Goal: Book appointment/travel/reservation

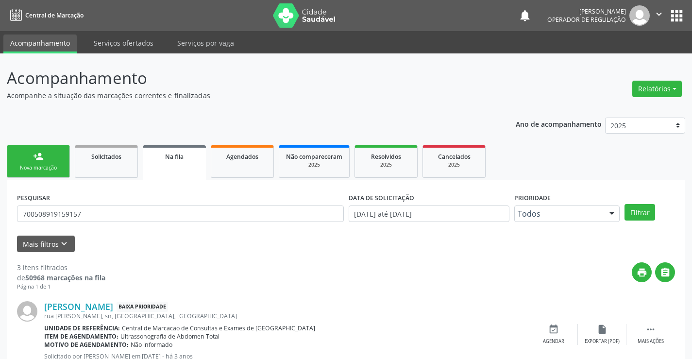
click at [33, 165] on div "Nova marcação" at bounding box center [38, 167] width 49 height 7
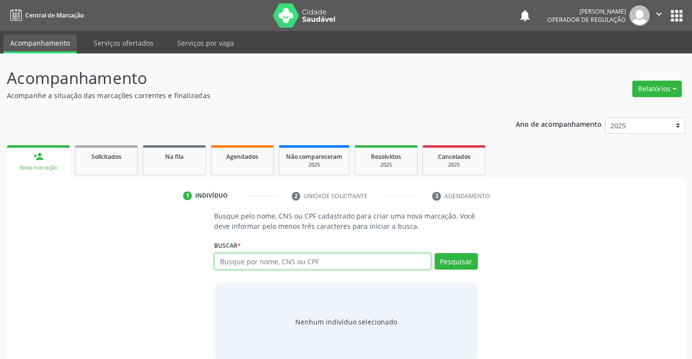
click at [259, 263] on input "text" at bounding box center [322, 261] width 216 height 17
type input "700505990597657"
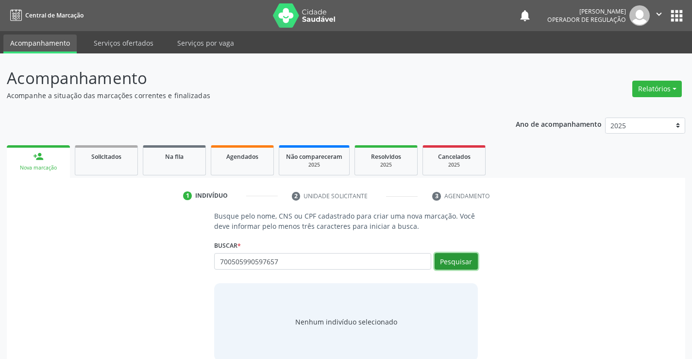
click at [468, 263] on button "Pesquisar" at bounding box center [455, 261] width 43 height 17
type input "700505990597657"
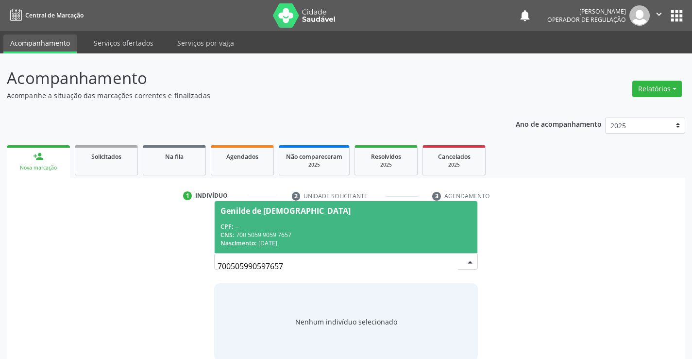
click at [372, 222] on div "CPF: --" at bounding box center [345, 226] width 250 height 8
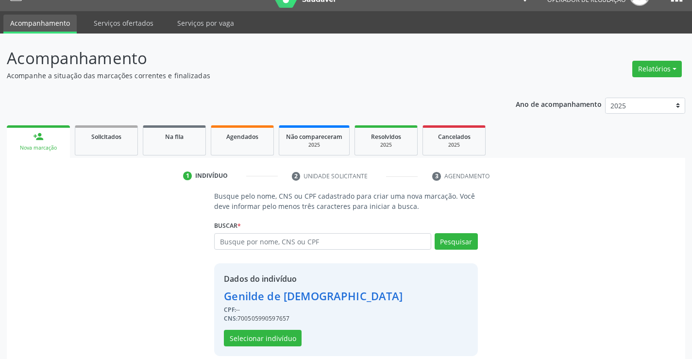
scroll to position [31, 0]
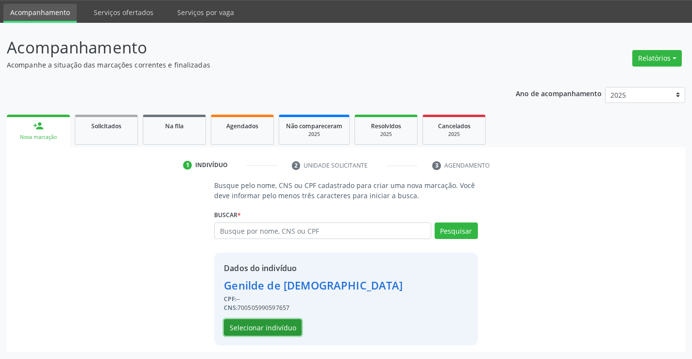
click at [275, 325] on button "Selecionar indivíduo" at bounding box center [263, 327] width 78 height 17
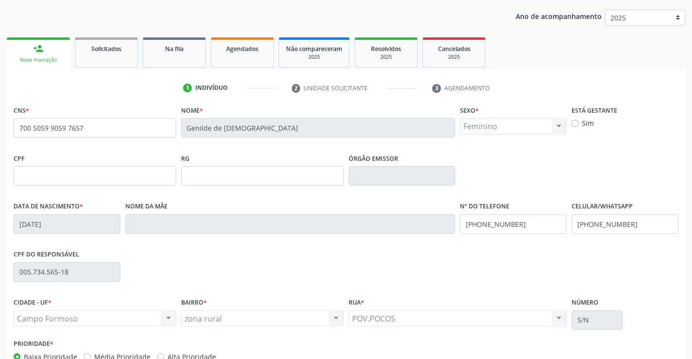
scroll to position [167, 0]
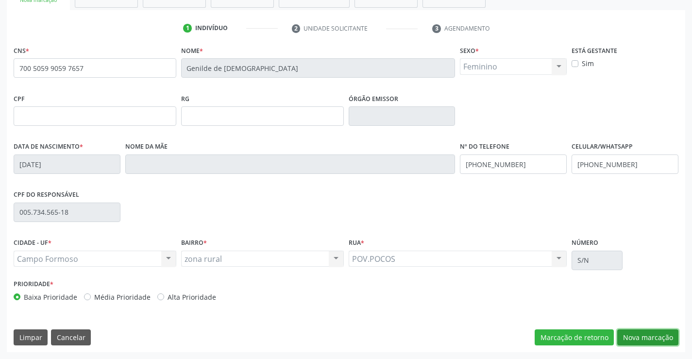
click at [638, 338] on button "Nova marcação" at bounding box center [647, 337] width 61 height 17
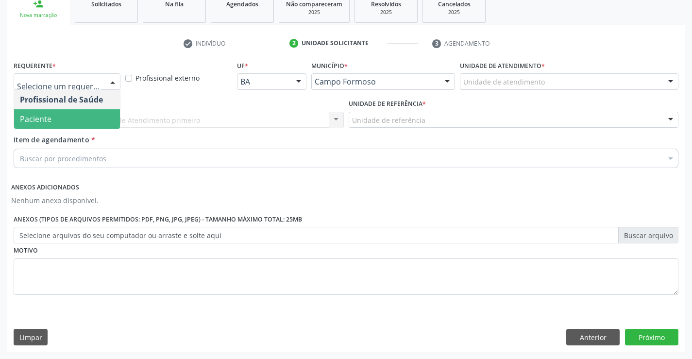
click at [77, 116] on span "Paciente" at bounding box center [67, 118] width 106 height 19
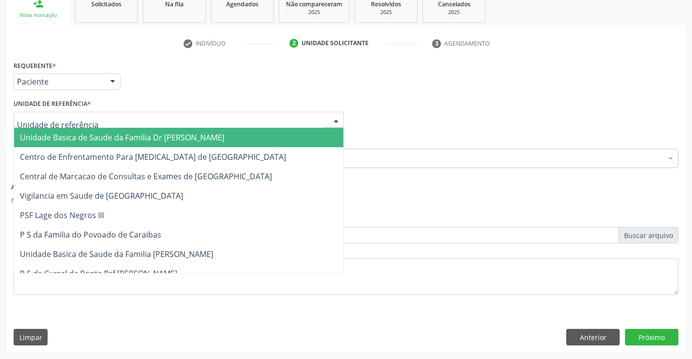
click at [80, 133] on span "Unidade Basica de Saude da Familia Dr [PERSON_NAME]" at bounding box center [122, 137] width 204 height 11
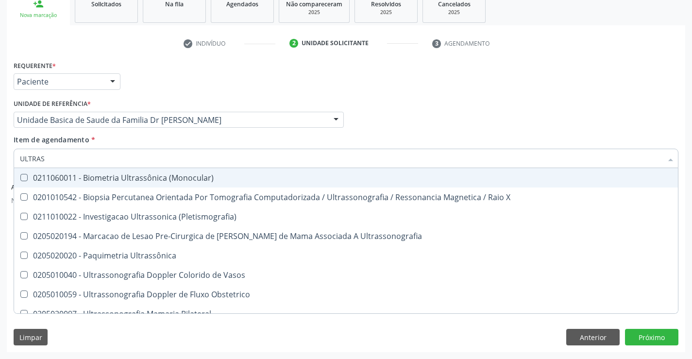
type input "ULTRASS"
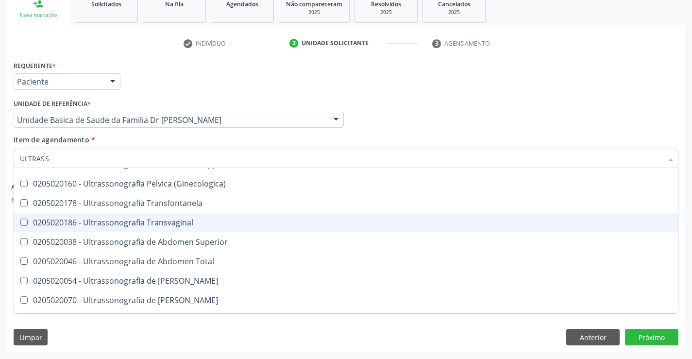
scroll to position [194, 0]
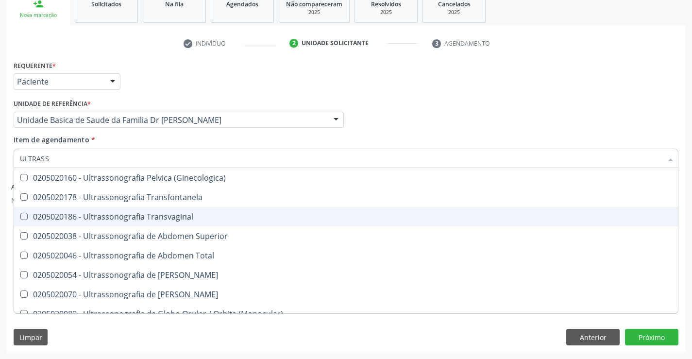
click at [197, 217] on div "0205020186 - Ultrassonografia Transvaginal" at bounding box center [346, 217] width 652 height 8
checkbox Transvaginal "true"
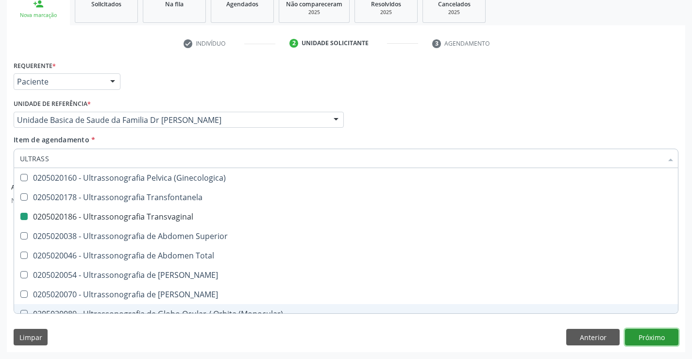
click at [649, 337] on button "Próximo" at bounding box center [651, 337] width 53 height 17
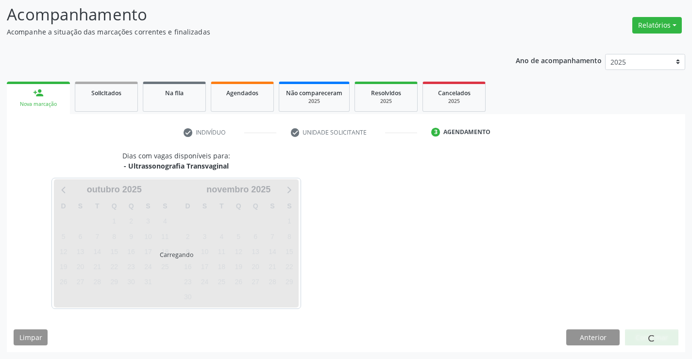
scroll to position [0, 0]
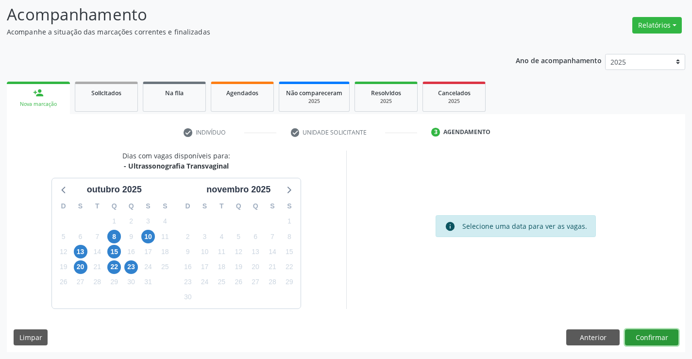
click at [648, 336] on button "Confirmar" at bounding box center [651, 337] width 53 height 17
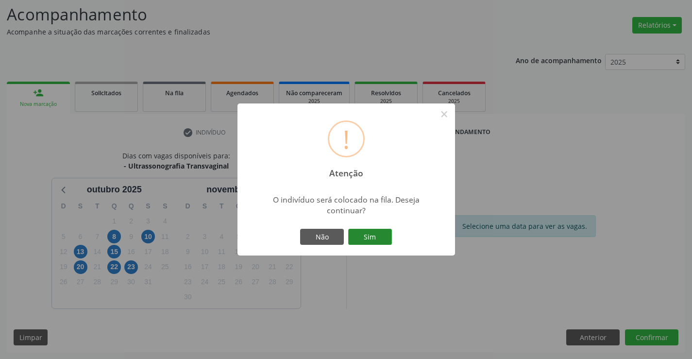
click at [375, 239] on button "Sim" at bounding box center [370, 237] width 44 height 17
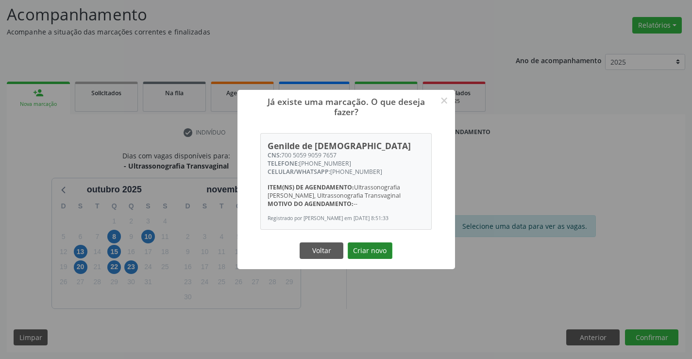
click at [373, 250] on button "Criar novo" at bounding box center [369, 250] width 45 height 17
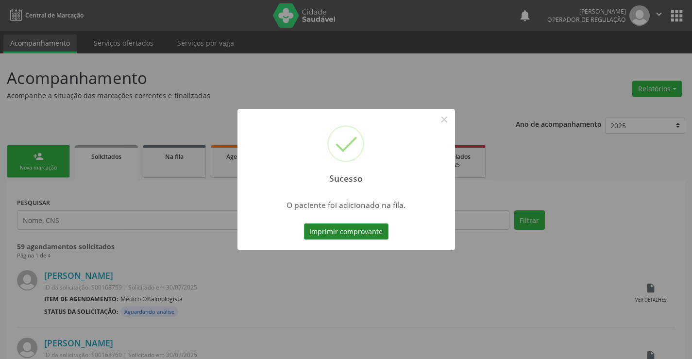
click at [347, 230] on button "Imprimir comprovante" at bounding box center [346, 231] width 84 height 17
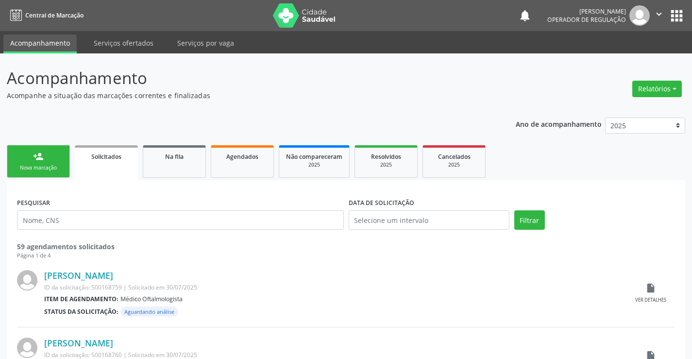
click at [36, 170] on div "Nova marcação" at bounding box center [38, 167] width 49 height 7
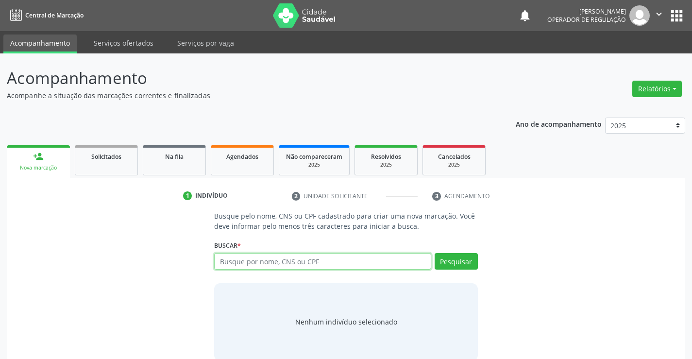
click at [264, 264] on input "text" at bounding box center [322, 261] width 216 height 17
type input "706006894216340"
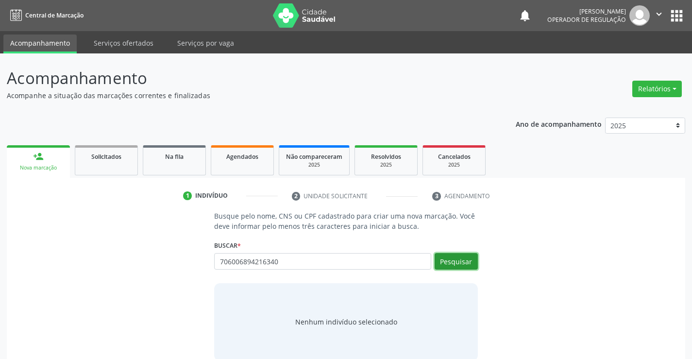
click at [466, 261] on button "Pesquisar" at bounding box center [455, 261] width 43 height 17
type input "706006894216340"
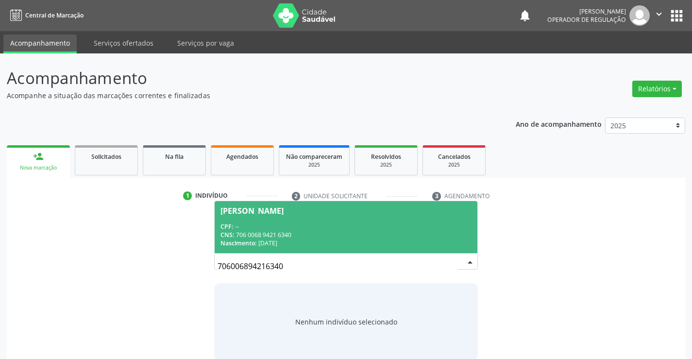
click at [347, 227] on div "CPF: --" at bounding box center [345, 226] width 250 height 8
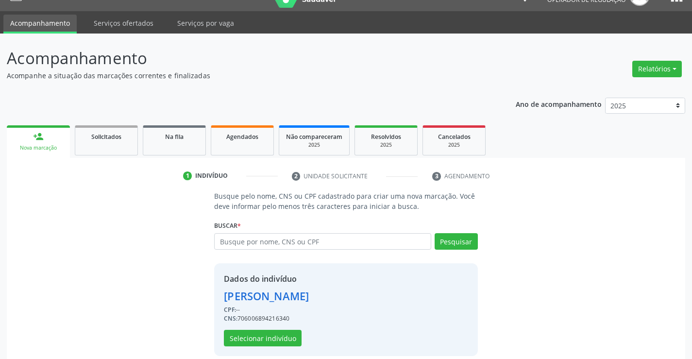
scroll to position [31, 0]
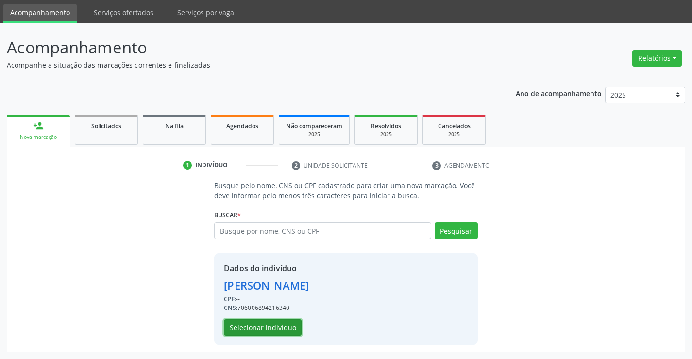
click at [264, 323] on button "Selecionar indivíduo" at bounding box center [263, 327] width 78 height 17
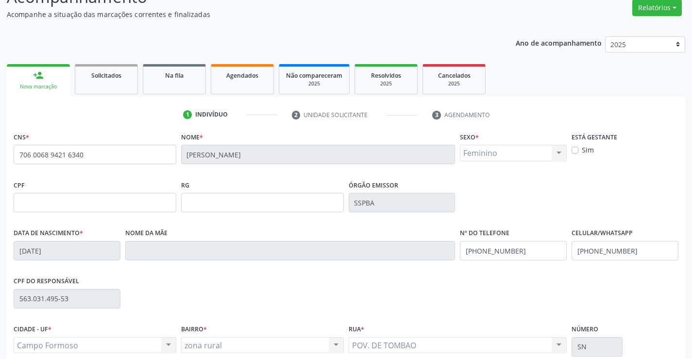
scroll to position [167, 0]
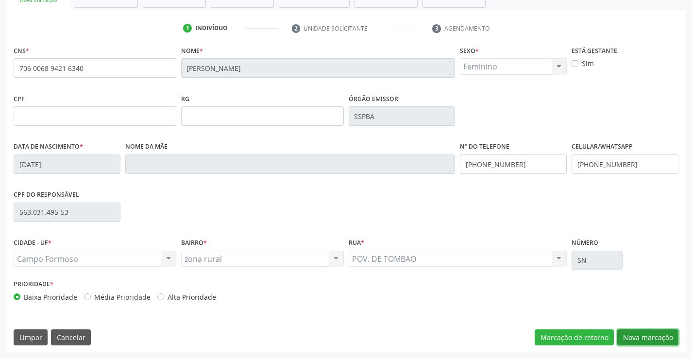
click at [641, 338] on button "Nova marcação" at bounding box center [647, 337] width 61 height 17
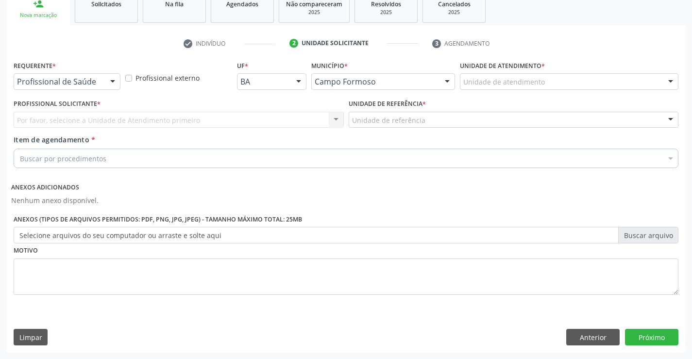
scroll to position [152, 0]
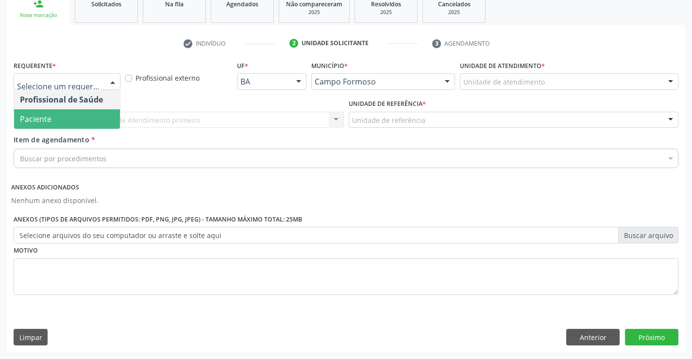
click at [74, 118] on span "Paciente" at bounding box center [67, 118] width 106 height 19
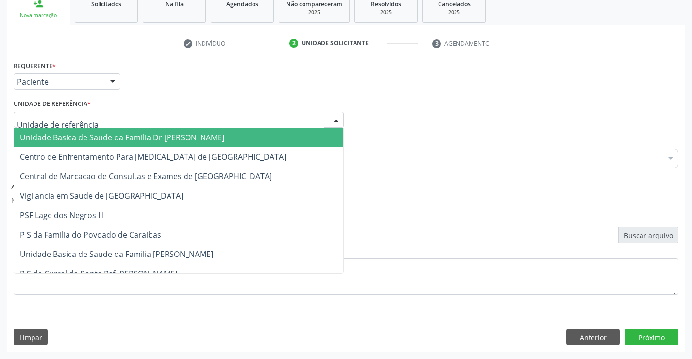
click at [85, 133] on span "Unidade Basica de Saude da Familia Dr [PERSON_NAME]" at bounding box center [122, 137] width 204 height 11
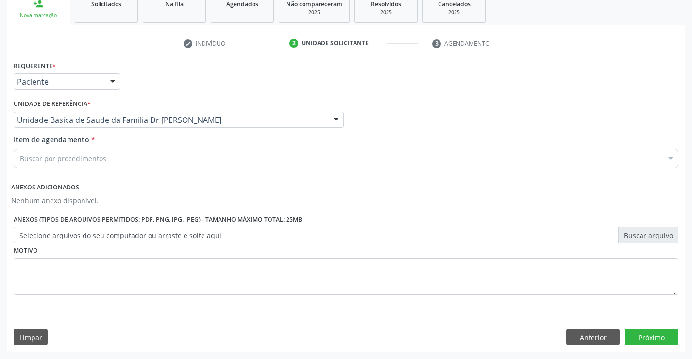
click at [20, 155] on input "Item de agendamento *" at bounding box center [20, 158] width 0 height 19
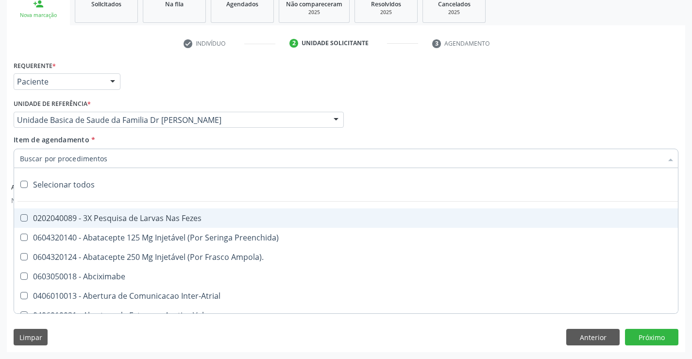
click at [107, 160] on input "Item de agendamento *" at bounding box center [341, 158] width 642 height 19
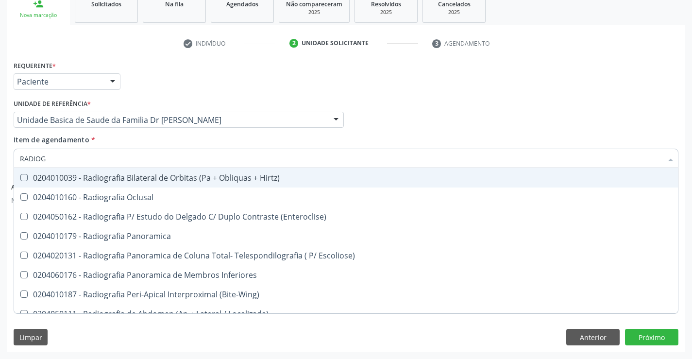
type input "RADIOGR"
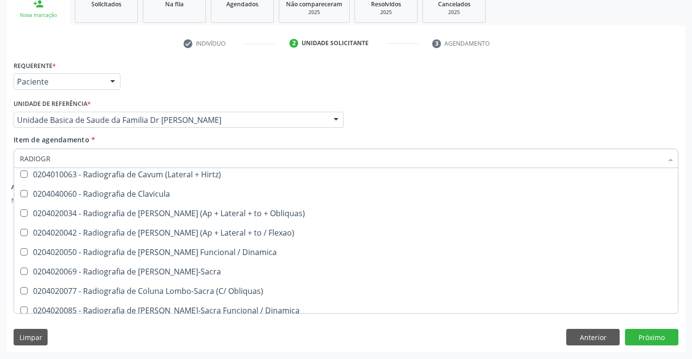
scroll to position [437, 0]
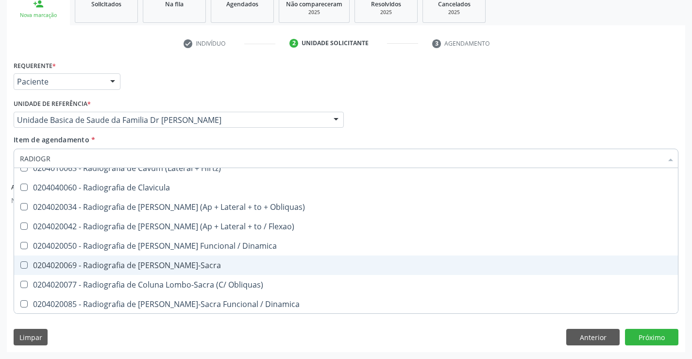
click at [208, 264] on div "0204020069 - Radiografia de [PERSON_NAME]-Sacra" at bounding box center [346, 265] width 652 height 8
checkbox Lombo-Sacra "true"
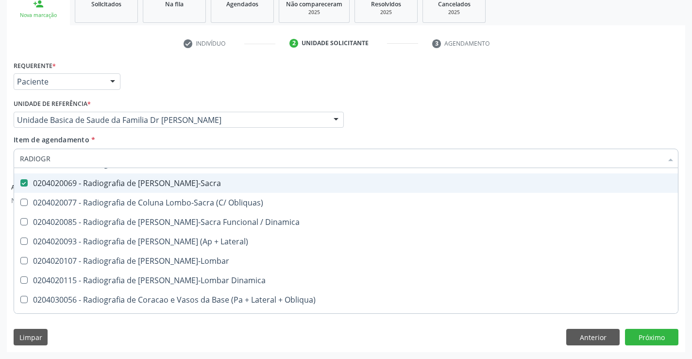
scroll to position [534, 0]
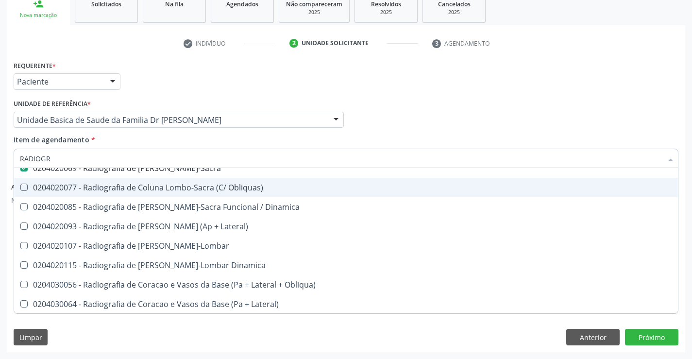
type input "RADIOGR"
click at [110, 133] on div "Unidade de referência * Unidade Basica de Saude da Familia Dr [PERSON_NAME] Uni…" at bounding box center [178, 116] width 335 height 38
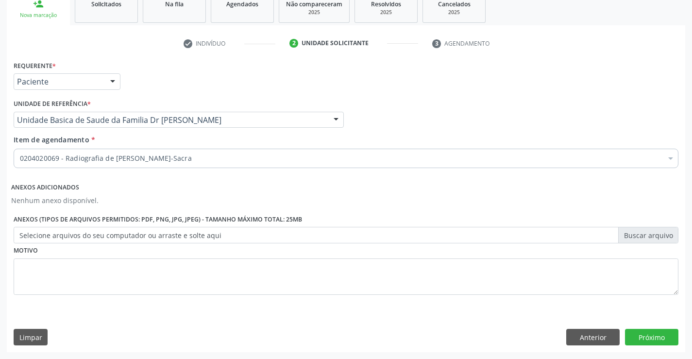
checkbox Lombo-Sacra "true"
checkbox Reabilitacao "false"
click at [20, 157] on input "Item de agendamento *" at bounding box center [20, 158] width 0 height 19
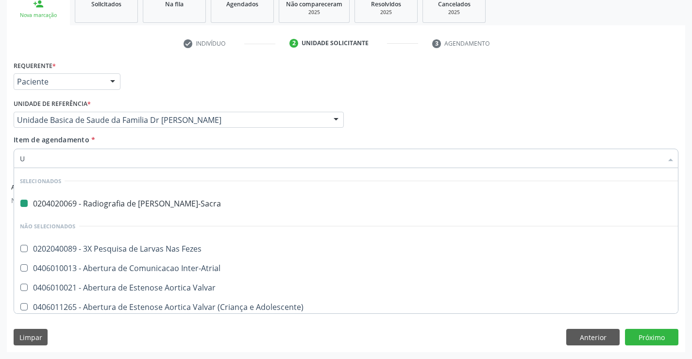
type input "US"
checkbox Lombo-Sacra "false"
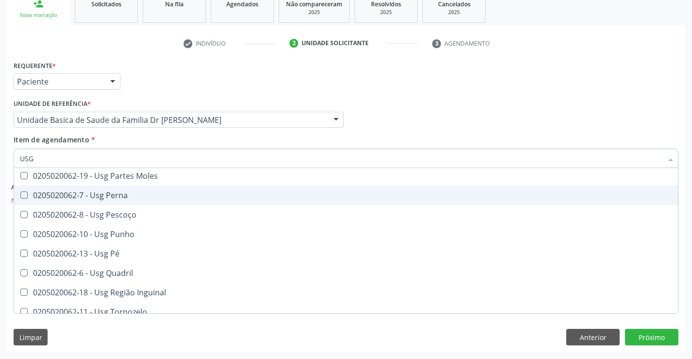
scroll to position [249, 0]
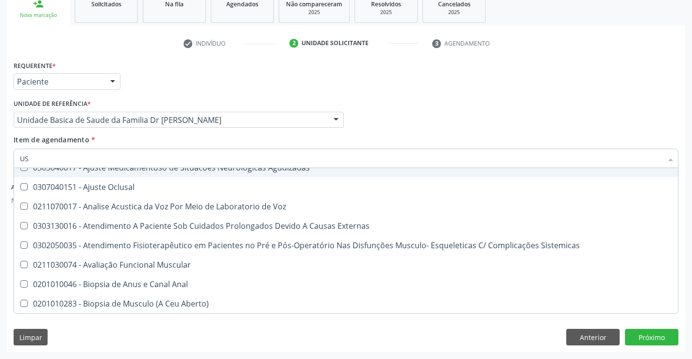
type input "U"
checkbox \(Uai\)\ "true"
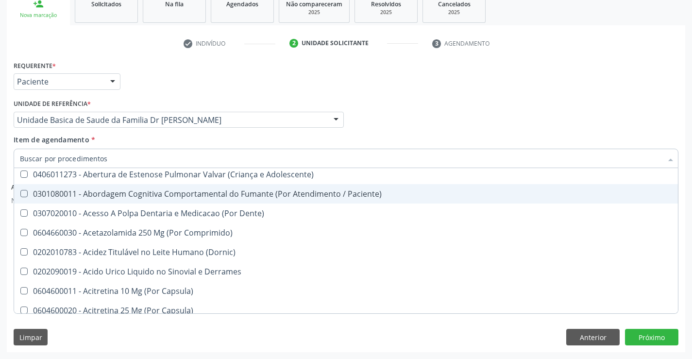
scroll to position [282, 0]
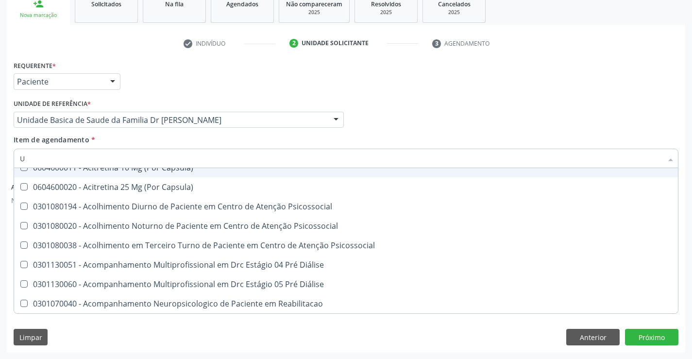
type input "UL"
checkbox Lombo-Sacra "false"
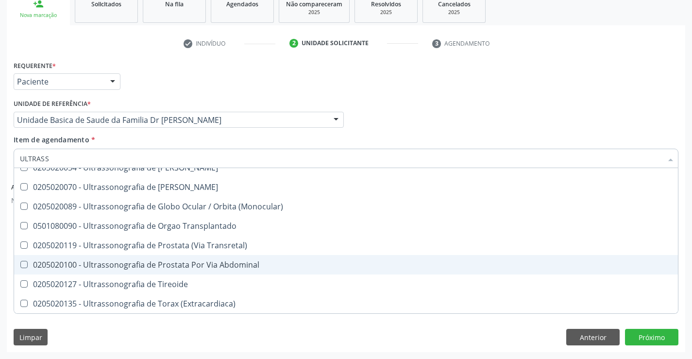
scroll to position [279, 0]
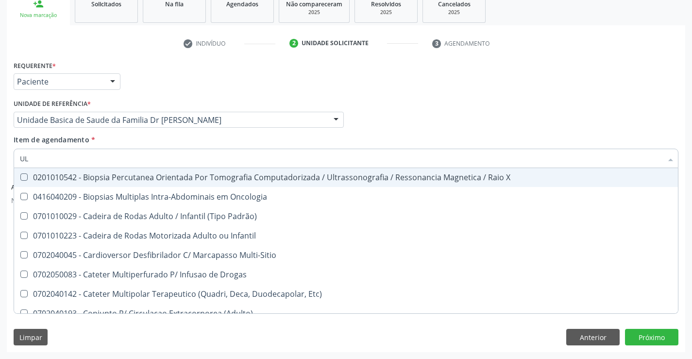
type input "U"
checkbox Diálise "true"
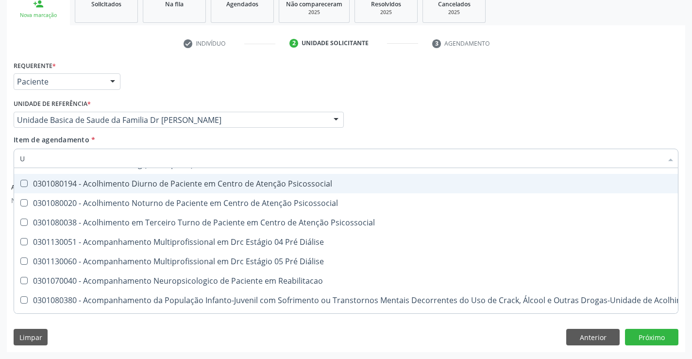
scroll to position [285, 0]
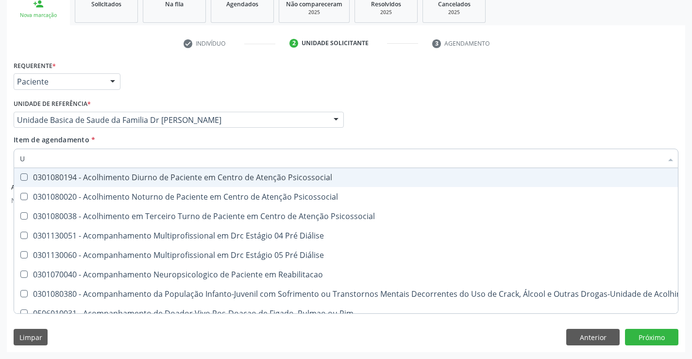
type input "US"
checkbox Lombo-Sacra "false"
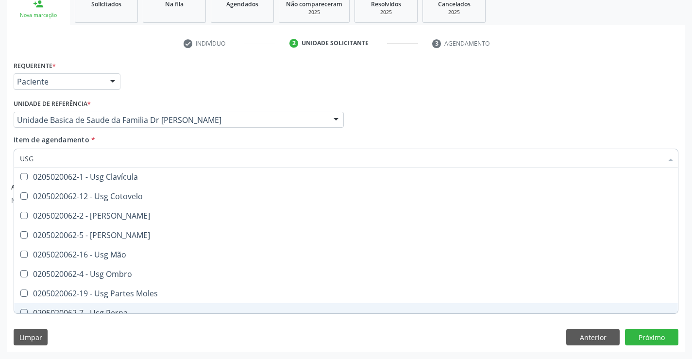
scroll to position [104, 0]
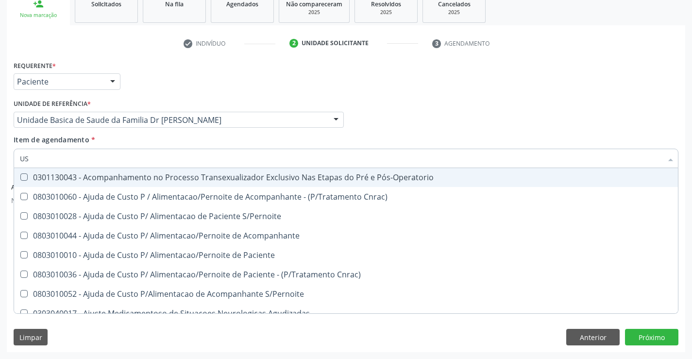
type input "U"
checkbox \(Uai\)\ "true"
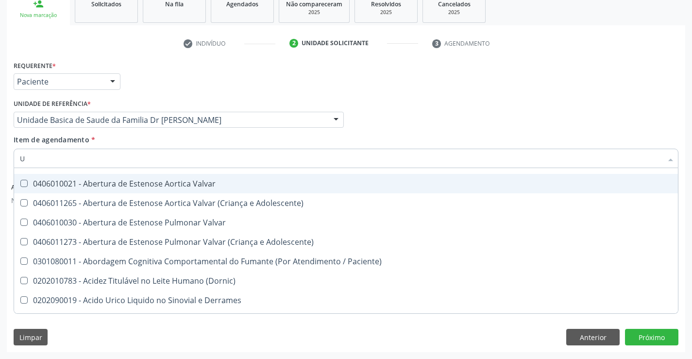
scroll to position [110, 0]
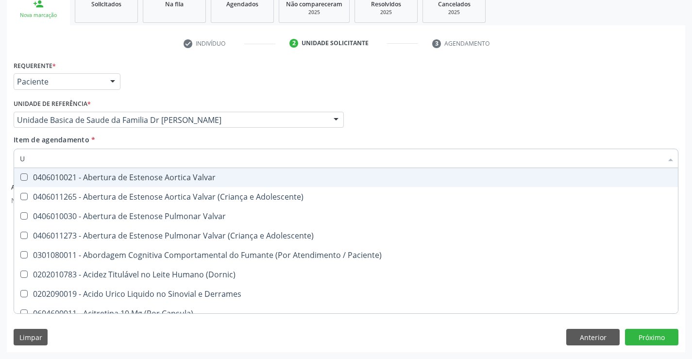
type input "UL"
checkbox Lombo-Sacra "false"
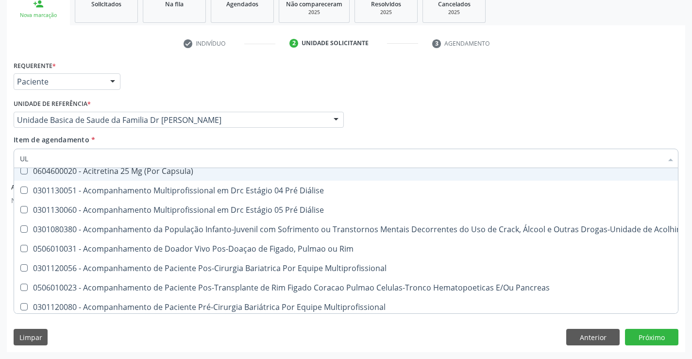
scroll to position [104, 0]
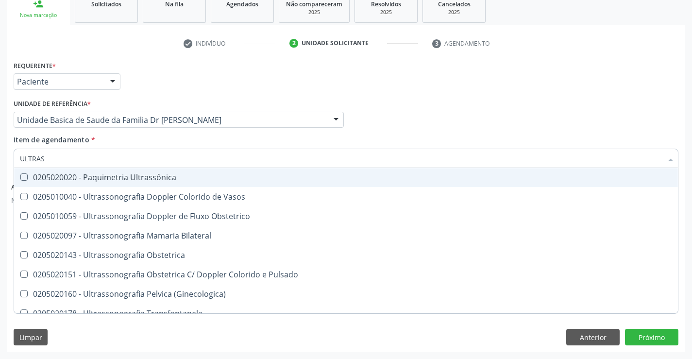
type input "ULTRASS"
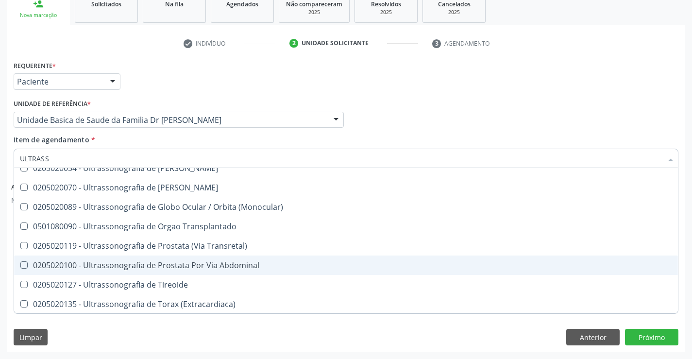
scroll to position [327, 0]
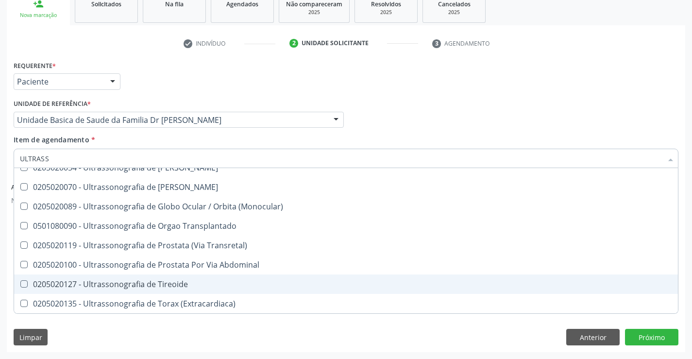
click at [188, 281] on span "0205020127 - Ultrassonografia de Tireoide" at bounding box center [345, 283] width 663 height 19
checkbox Tireoide "true"
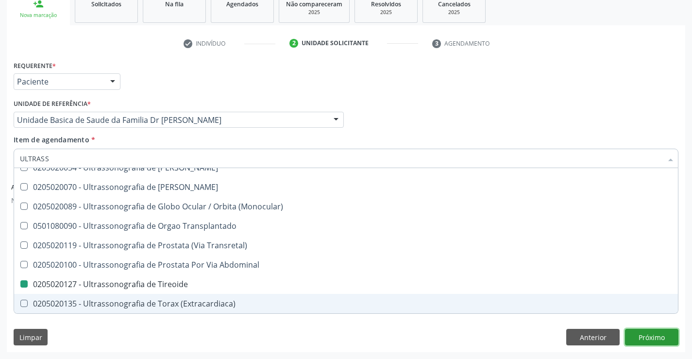
click at [647, 336] on button "Próximo" at bounding box center [651, 337] width 53 height 17
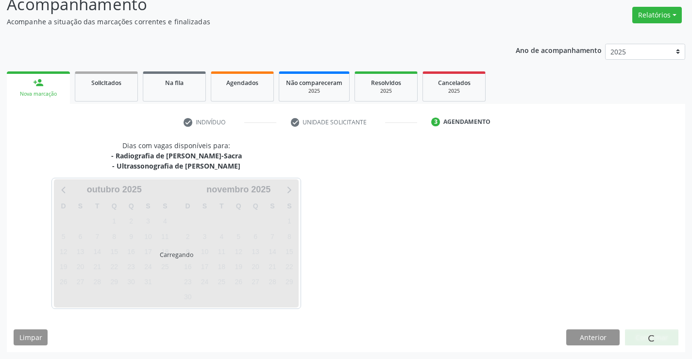
scroll to position [102, 0]
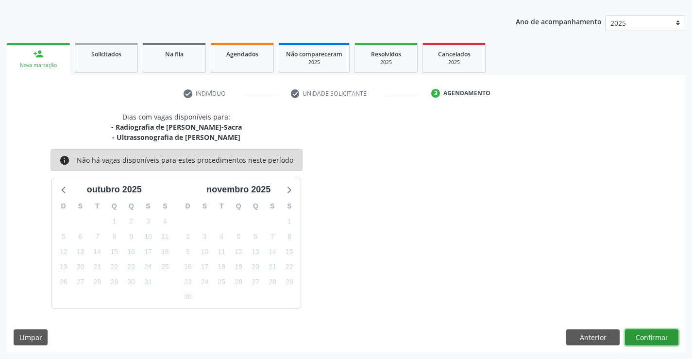
click at [653, 340] on button "Confirmar" at bounding box center [651, 337] width 53 height 17
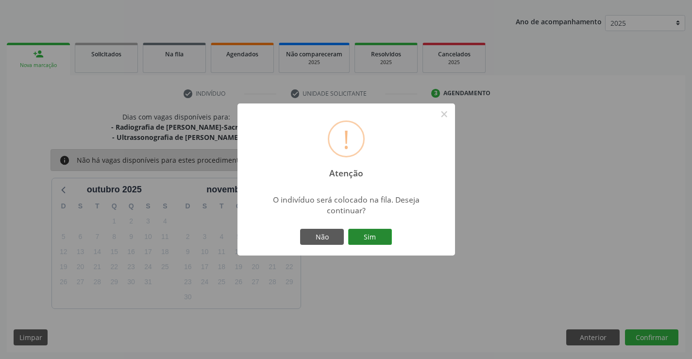
click at [370, 236] on button "Sim" at bounding box center [370, 237] width 44 height 17
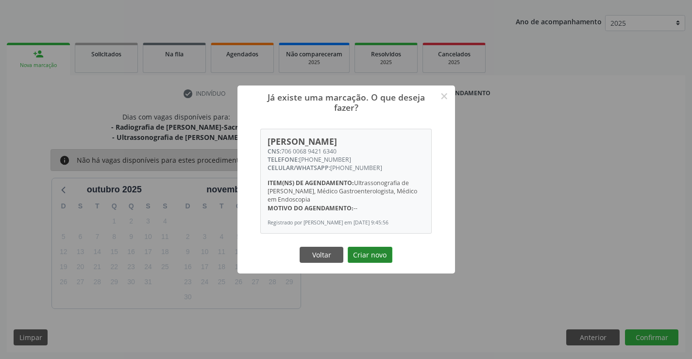
click at [366, 255] on button "Criar novo" at bounding box center [369, 255] width 45 height 17
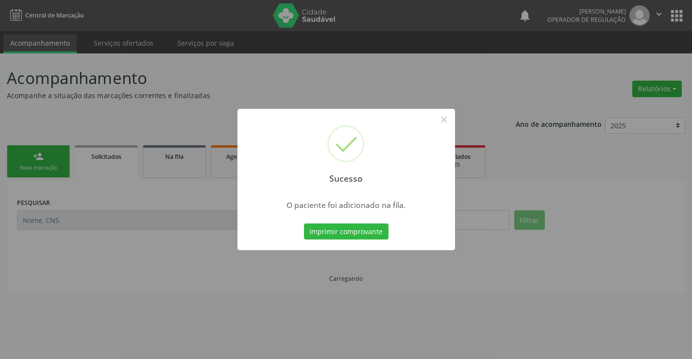
scroll to position [0, 0]
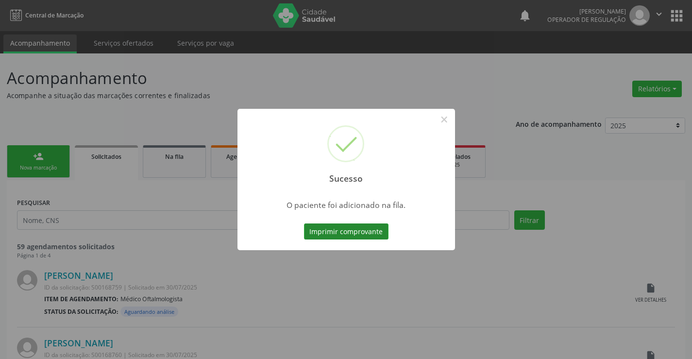
click at [362, 234] on button "Imprimir comprovante" at bounding box center [346, 231] width 84 height 17
